Goal: Navigation & Orientation: Find specific page/section

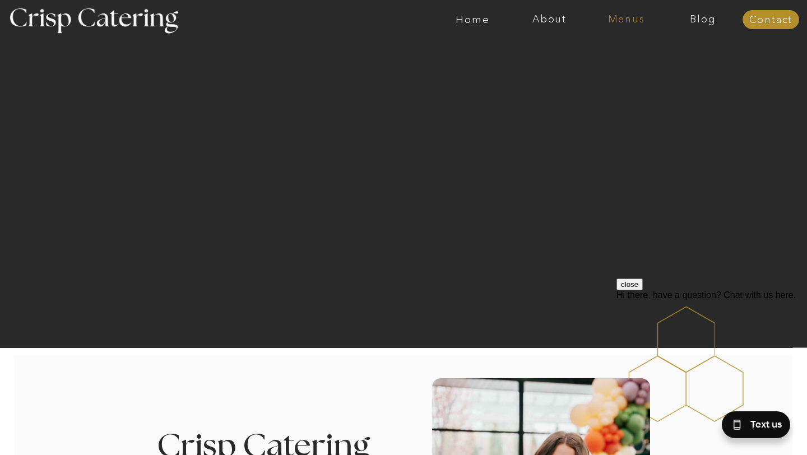
click at [631, 16] on nav "Menus" at bounding box center [626, 19] width 77 height 11
click at [617, 52] on nav "Summer (Mar-Aug)" at bounding box center [630, 50] width 100 height 11
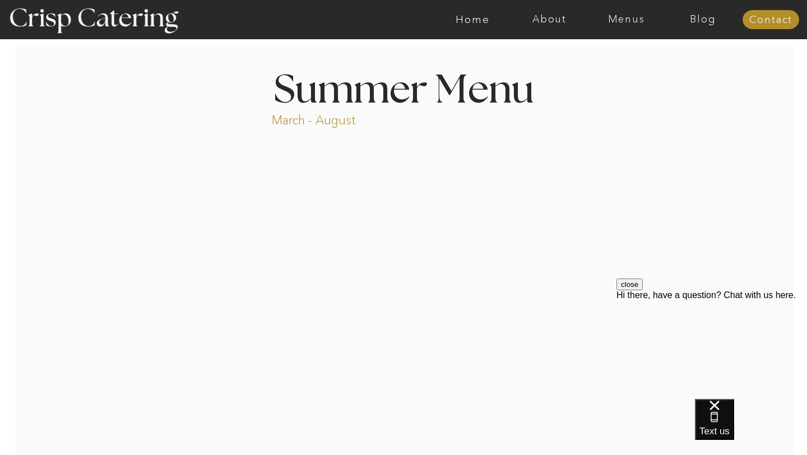
click at [643, 290] on button "close" at bounding box center [630, 285] width 26 height 12
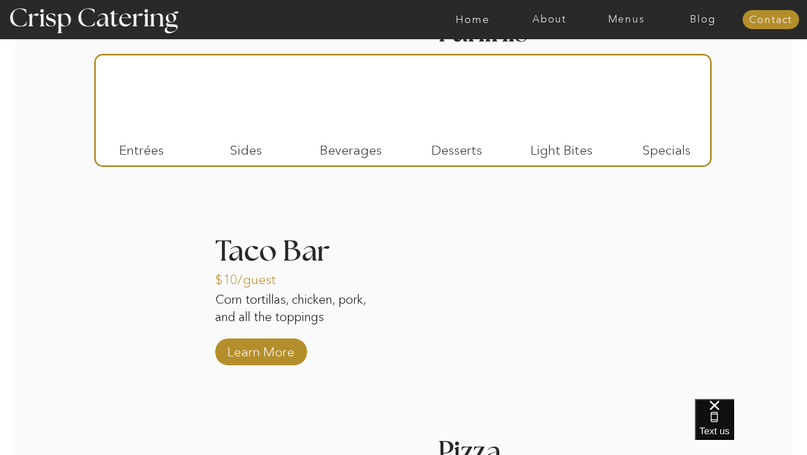
scroll to position [1268, 0]
click at [555, 151] on p "Light Bites" at bounding box center [561, 147] width 75 height 33
click at [562, 100] on div at bounding box center [561, 98] width 65 height 67
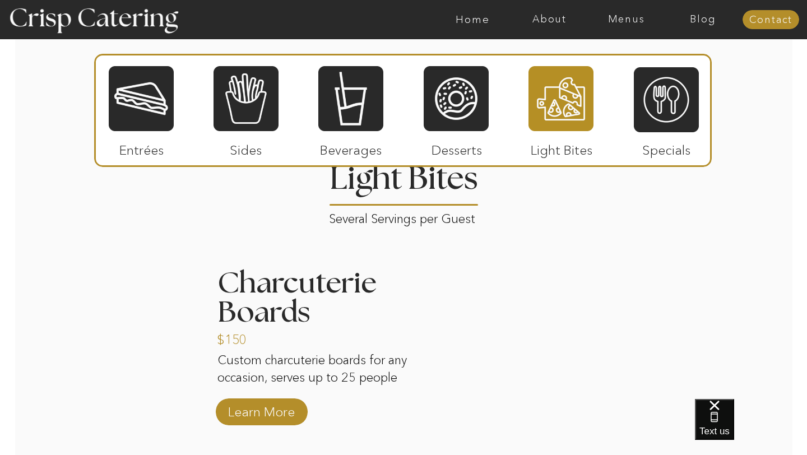
scroll to position [1074, 0]
